Goal: Information Seeking & Learning: Find specific fact

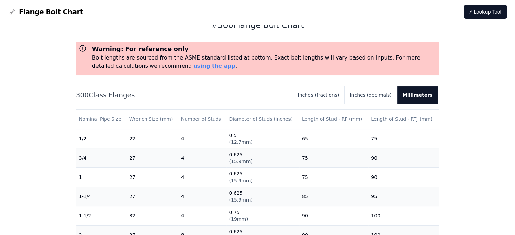
scroll to position [34, 0]
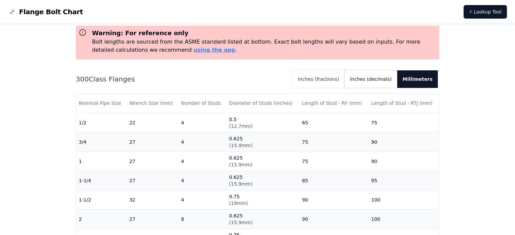
click at [381, 82] on button "Inches (decimals)" at bounding box center [370, 79] width 52 height 18
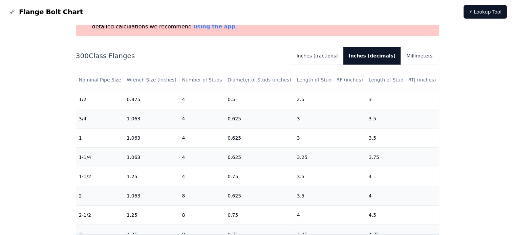
scroll to position [68, 0]
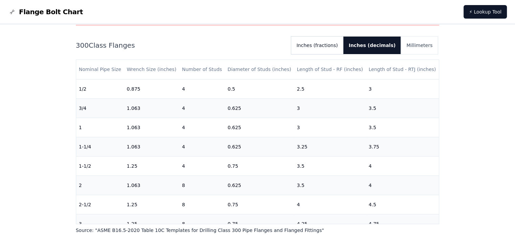
click at [337, 41] on button "Inches (fractions)" at bounding box center [317, 46] width 52 height 18
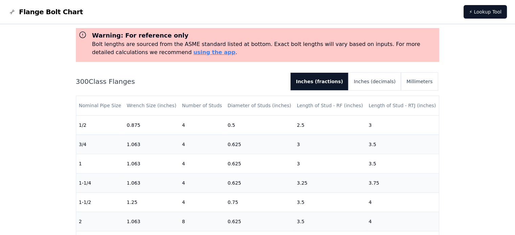
scroll to position [0, 0]
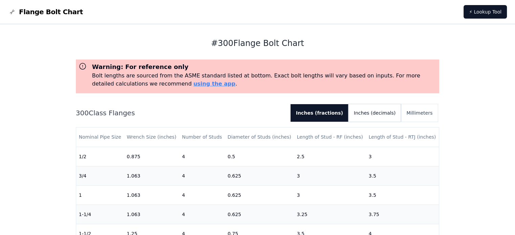
click at [393, 108] on button "Inches (decimals)" at bounding box center [374, 113] width 52 height 18
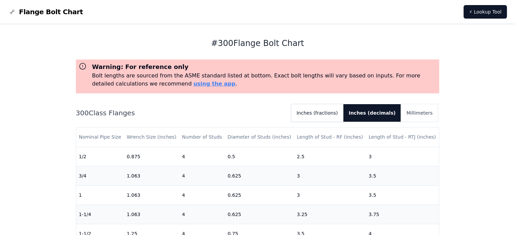
click at [343, 114] on button "Inches (fractions)" at bounding box center [317, 113] width 52 height 18
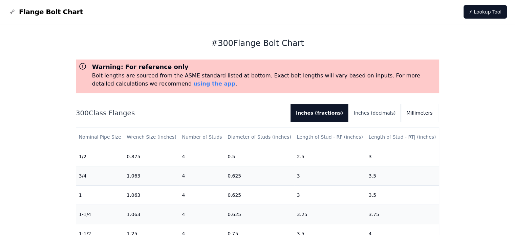
click at [408, 110] on button "Millimeters" at bounding box center [419, 113] width 37 height 18
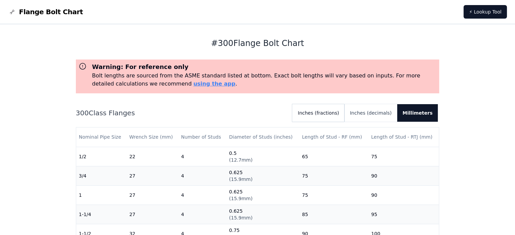
click at [328, 112] on button "Inches (fractions)" at bounding box center [318, 113] width 52 height 18
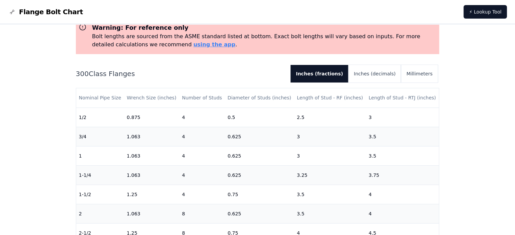
scroll to position [68, 0]
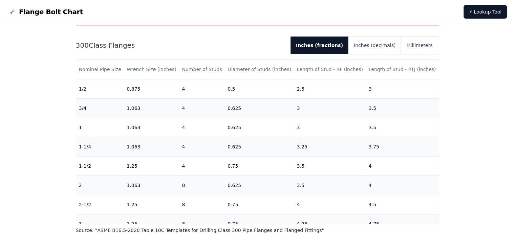
click at [374, 36] on div "Warning: For reference only Bolt lengths are sourced from the ASME standard lis…" at bounding box center [258, 113] width 364 height 242
click at [375, 46] on button "Inches (decimals)" at bounding box center [374, 46] width 52 height 18
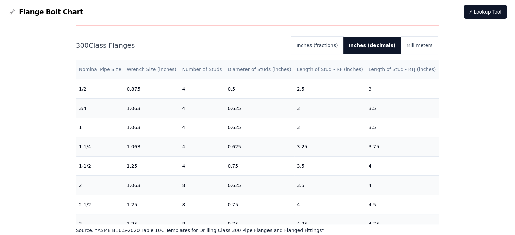
click at [129, 67] on th "Wrench Size (inches)" at bounding box center [151, 69] width 55 height 19
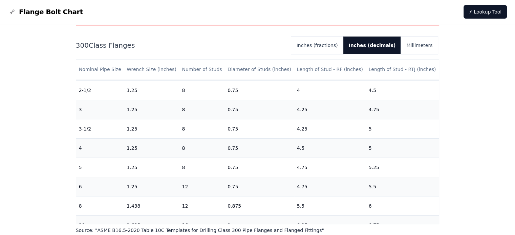
scroll to position [135, 0]
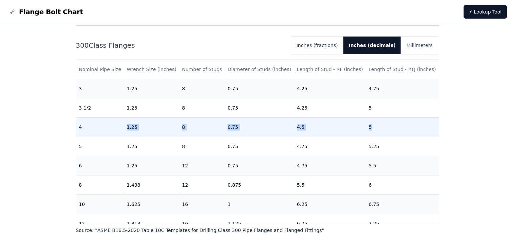
drag, startPoint x: 127, startPoint y: 127, endPoint x: 382, endPoint y: 134, distance: 255.4
click at [382, 134] on tr "4 1.25 8 0.75 4.5 5" at bounding box center [257, 126] width 363 height 19
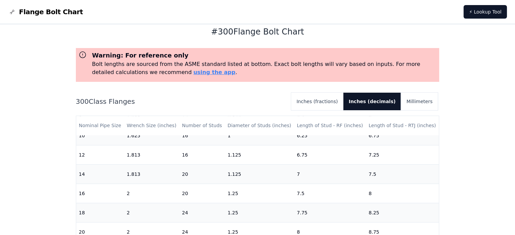
scroll to position [0, 0]
